Goal: Task Accomplishment & Management: Manage account settings

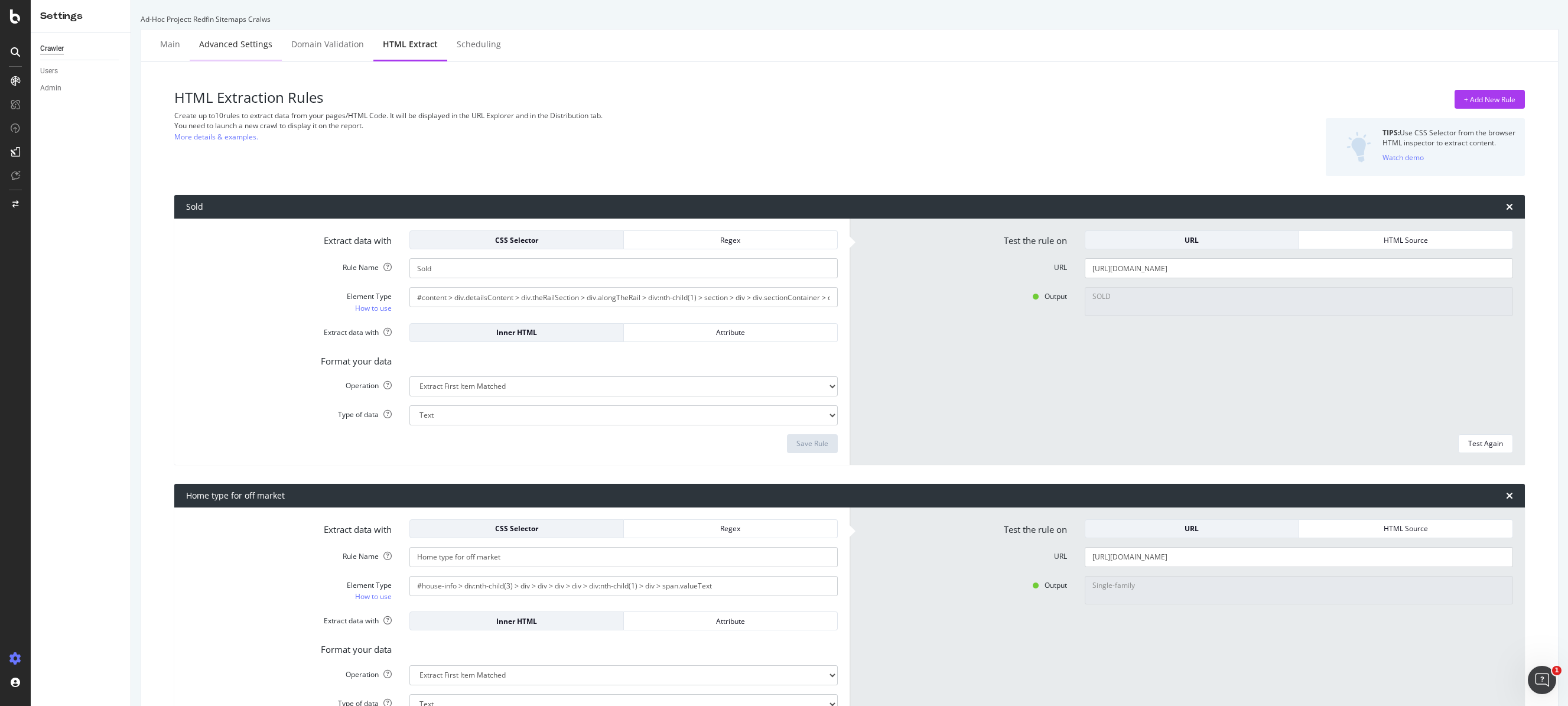
click at [247, 48] on div "Advanced Settings" at bounding box center [236, 44] width 73 height 12
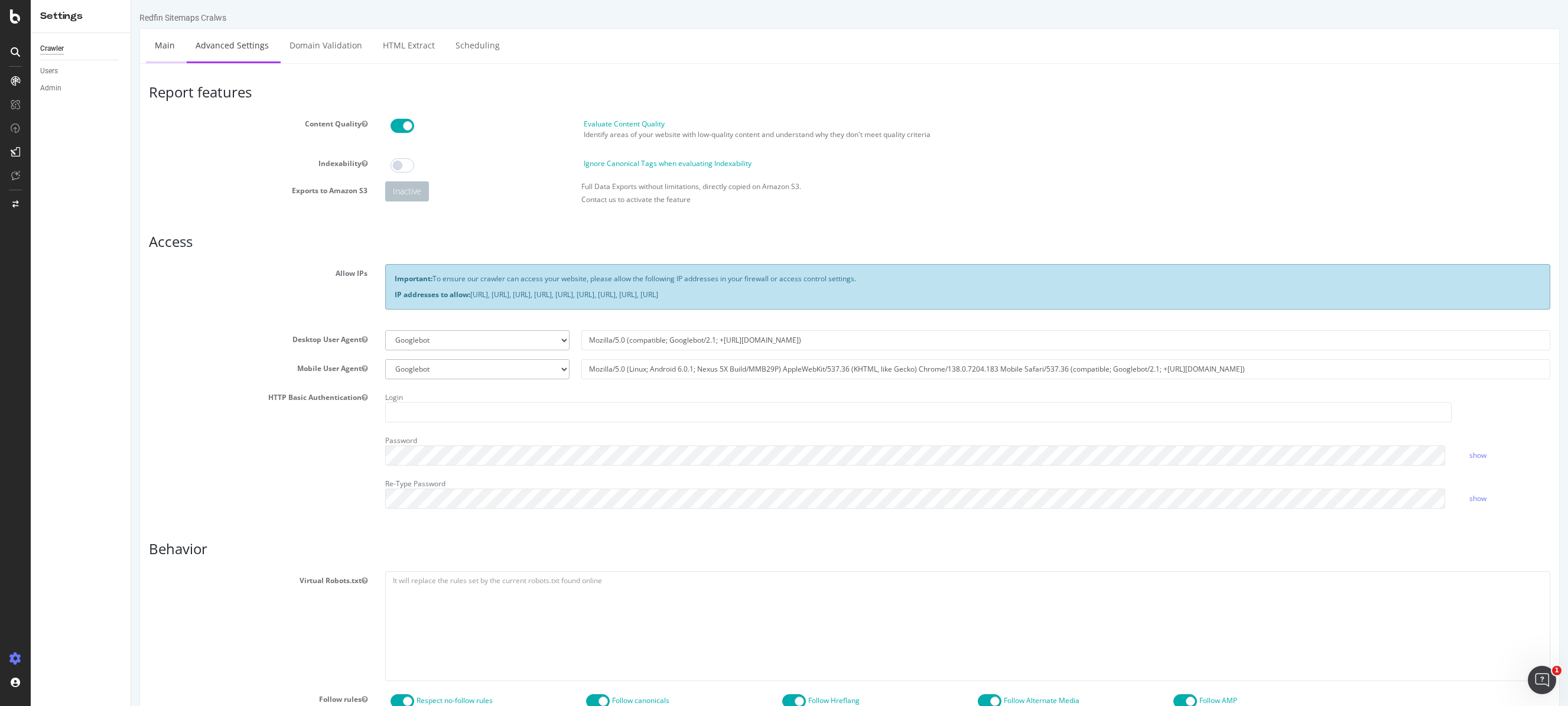
click at [169, 46] on link "Main" at bounding box center [165, 46] width 37 height 33
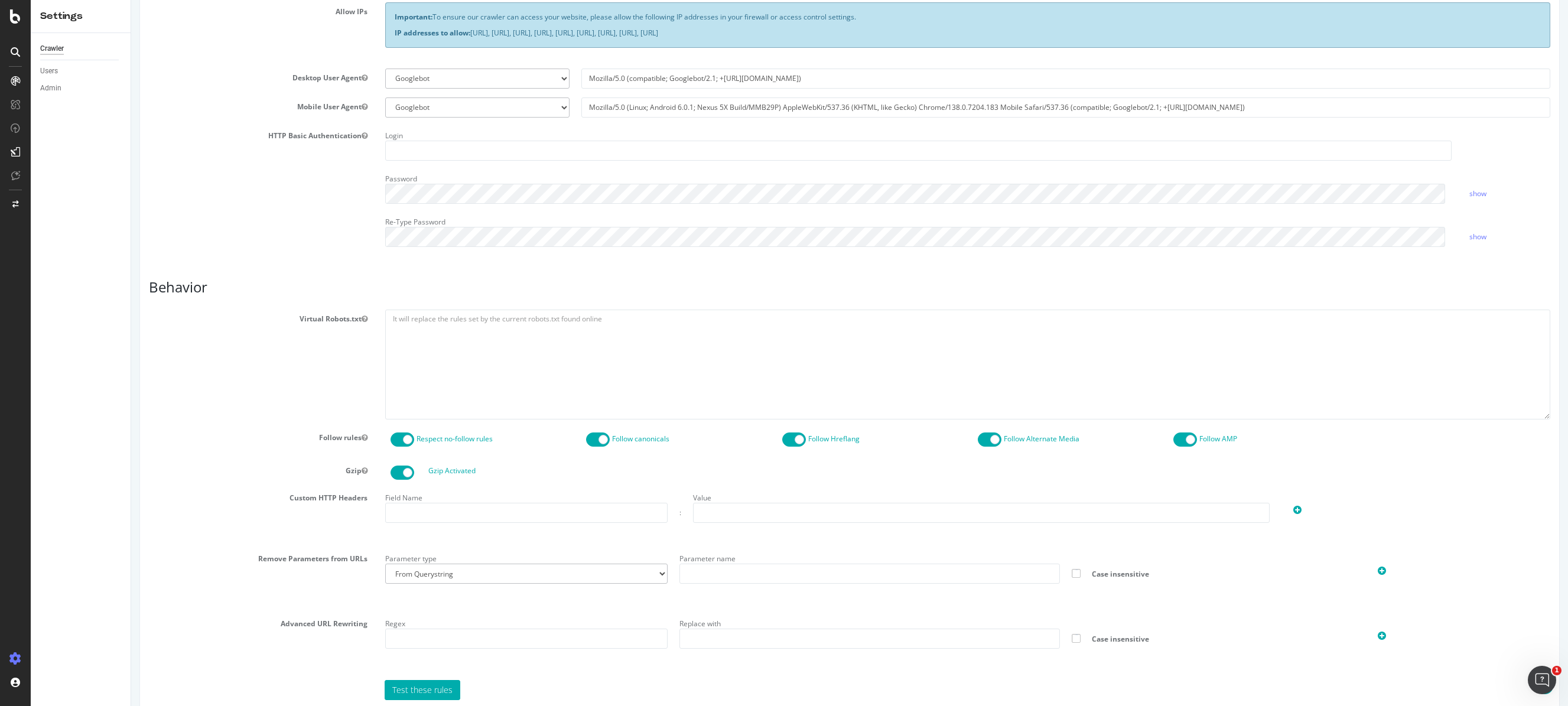
scroll to position [263, 0]
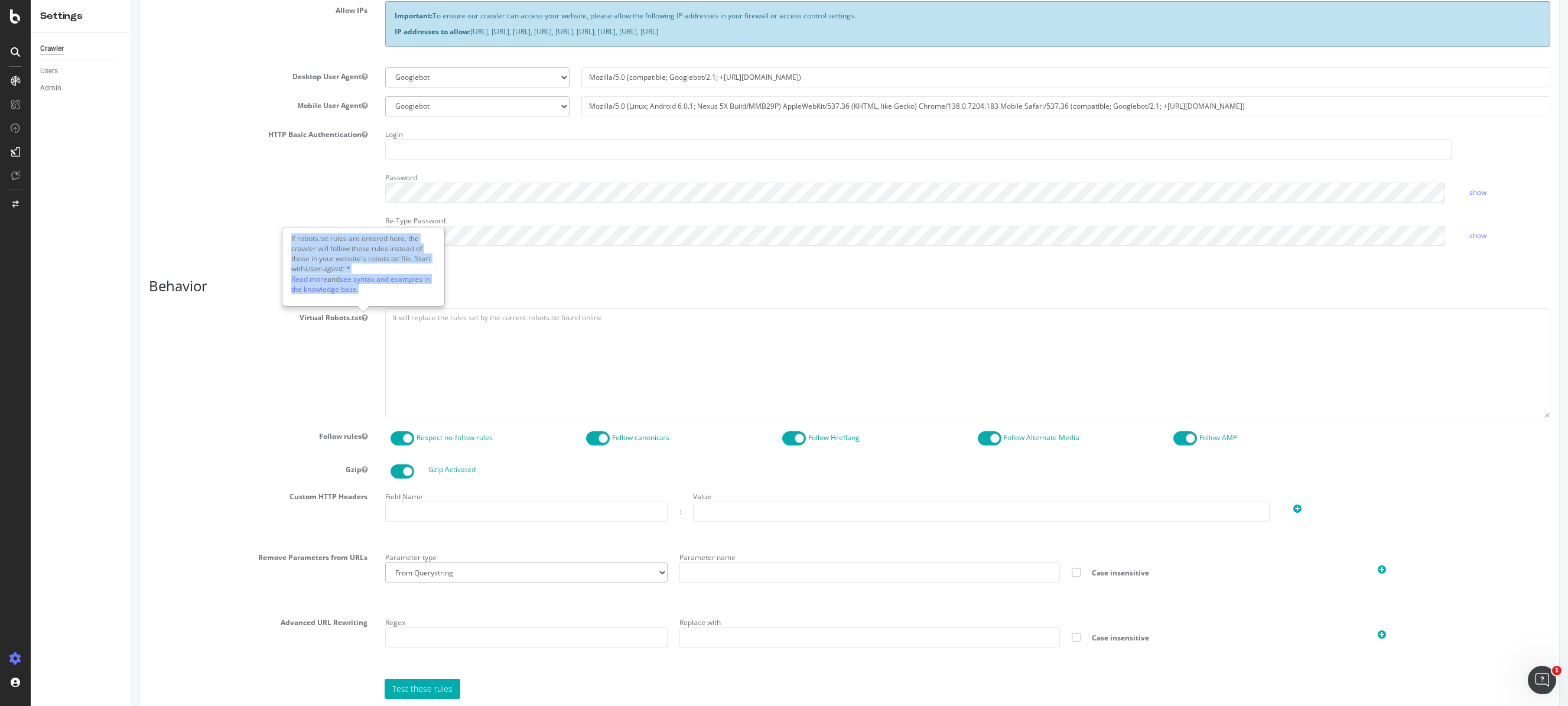
drag, startPoint x: 363, startPoint y: 296, endPoint x: 288, endPoint y: 241, distance: 93.0
click at [288, 241] on div "If robots.txt rules are entered here, the crawler will follow these rules inste…" at bounding box center [364, 266] width 161 height 78
copy div "If robots.txt rules are entered here, the crawler will follow these rules inste…"
click at [363, 316] on icon "button" at bounding box center [365, 318] width 5 height 7
click at [358, 282] on link "see syntax and examples in the knowledge base." at bounding box center [361, 284] width 139 height 20
